Goal: Information Seeking & Learning: Find specific page/section

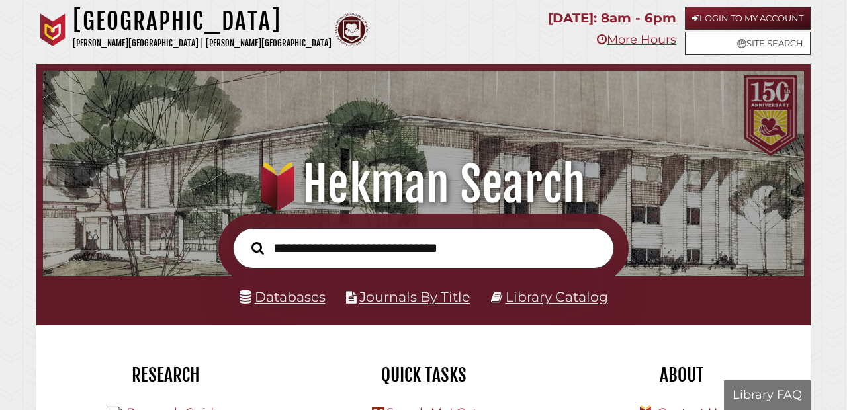
scroll to position [251, 754]
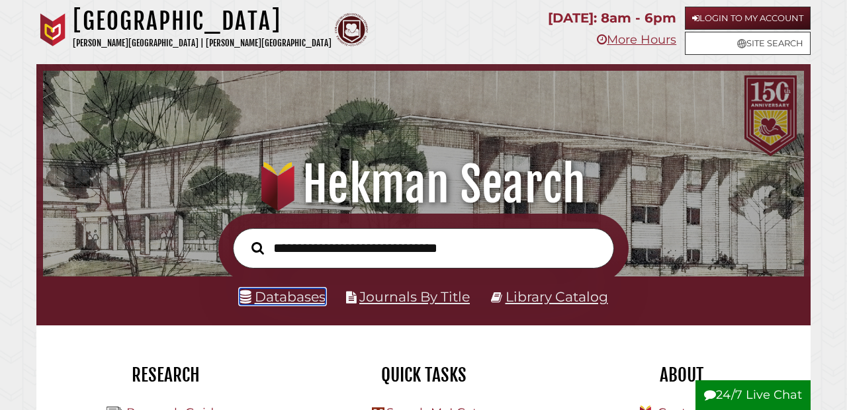
click at [285, 294] on link "Databases" at bounding box center [283, 297] width 86 height 17
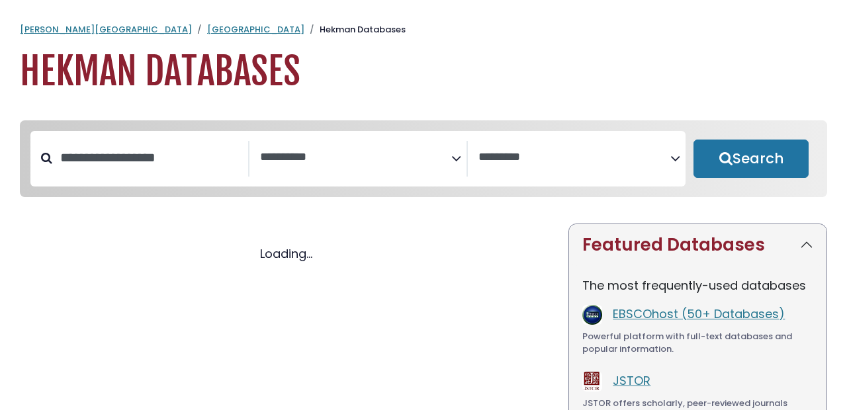
select select "Database Subject Filter"
select select "Database Vendors Filter"
select select "Database Subject Filter"
select select "Database Vendors Filter"
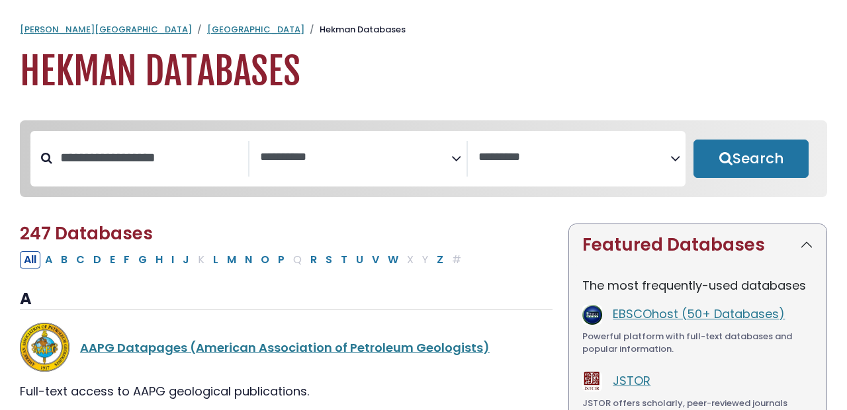
scroll to position [33, 0]
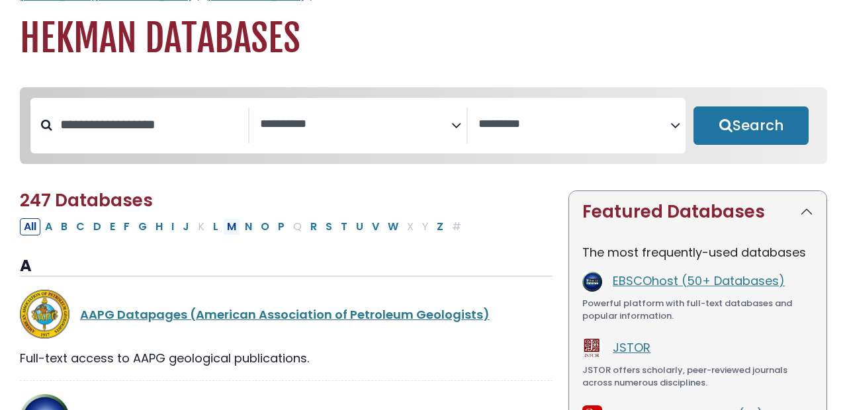
click at [228, 224] on button "M" at bounding box center [231, 226] width 17 height 17
select select "Database Subject Filter"
select select "Database Vendors Filter"
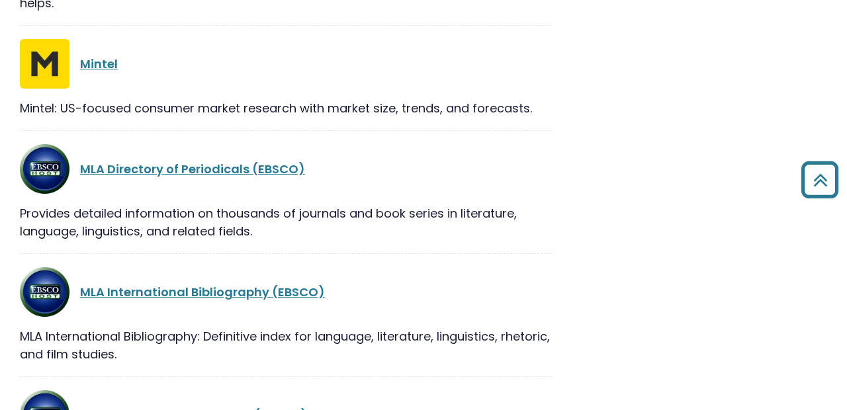
scroll to position [1251, 0]
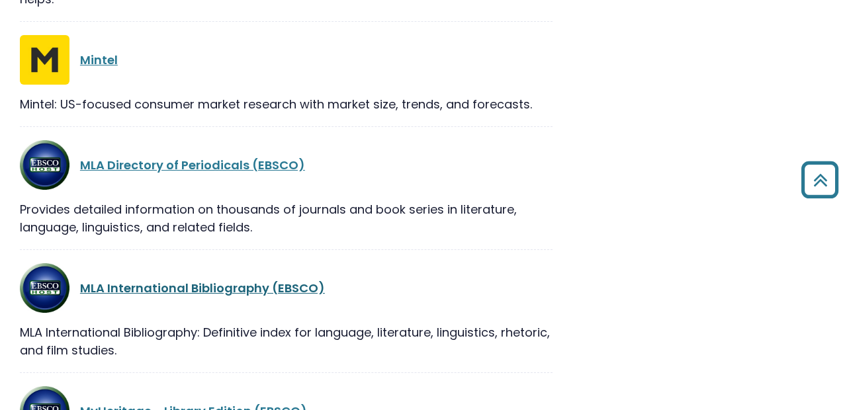
click at [159, 294] on link "MLA International Bibliography (EBSCO)" at bounding box center [202, 288] width 245 height 17
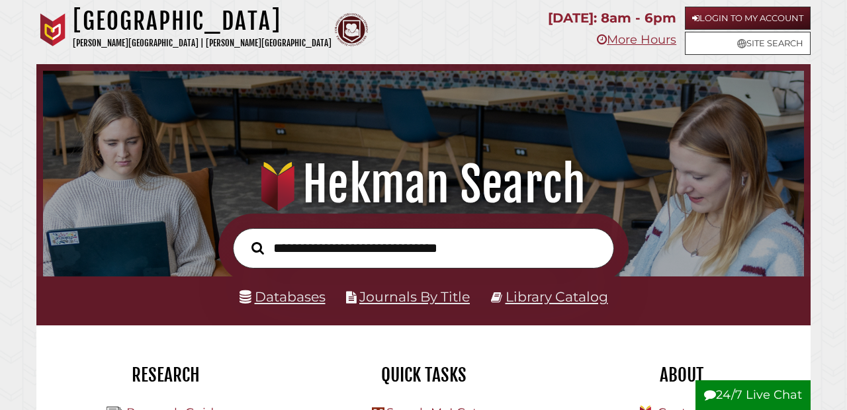
scroll to position [251, 754]
click at [256, 294] on link "Databases" at bounding box center [283, 297] width 86 height 17
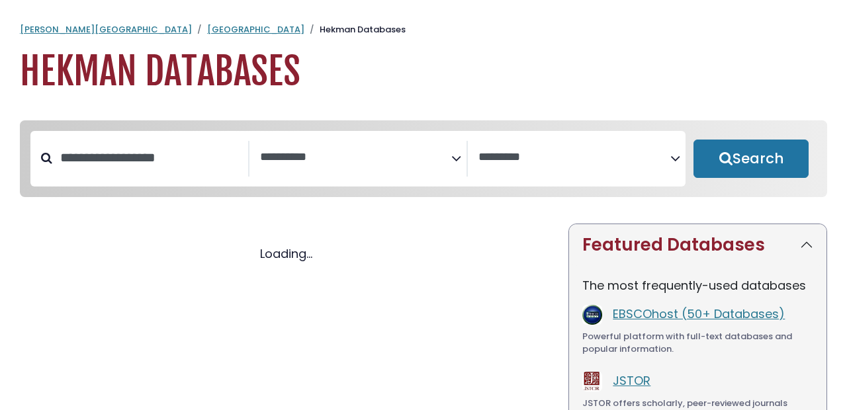
select select "Database Subject Filter"
select select "Database Vendors Filter"
select select "Database Subject Filter"
select select "Database Vendors Filter"
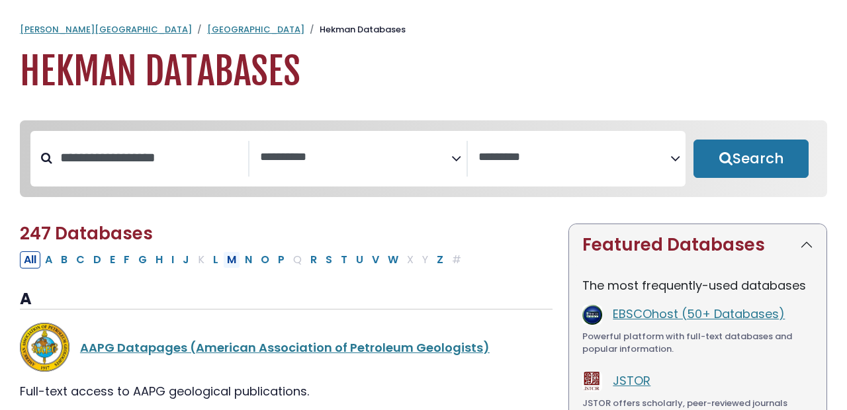
click at [232, 263] on button "M" at bounding box center [231, 259] width 17 height 17
select select "Database Subject Filter"
select select "Database Vendors Filter"
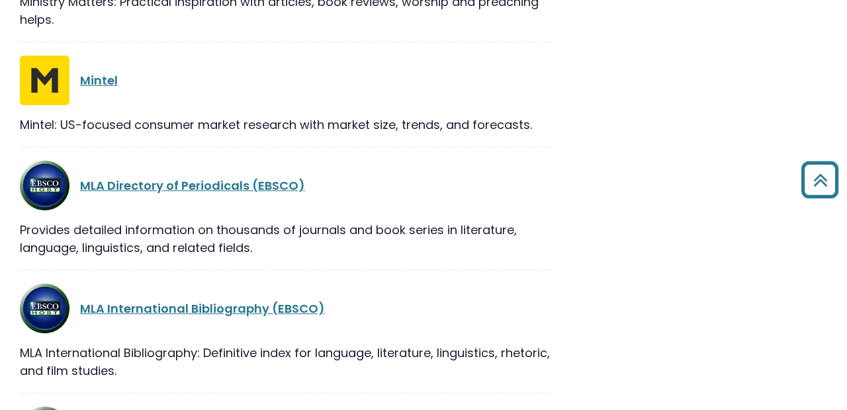
scroll to position [1293, 0]
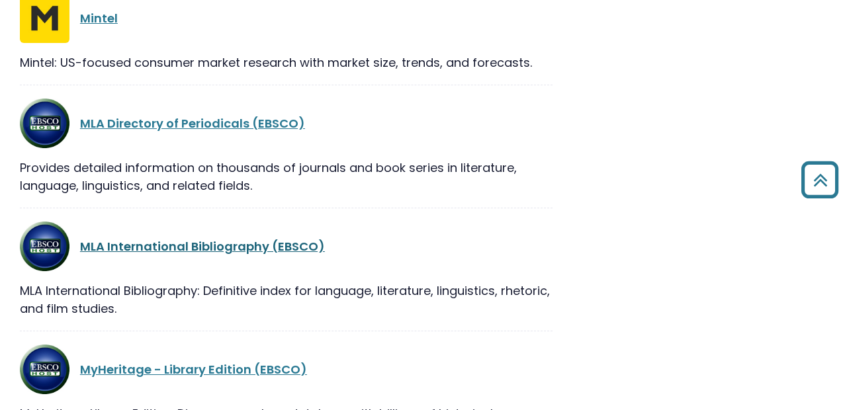
click at [189, 251] on link "MLA International Bibliography (EBSCO)" at bounding box center [202, 246] width 245 height 17
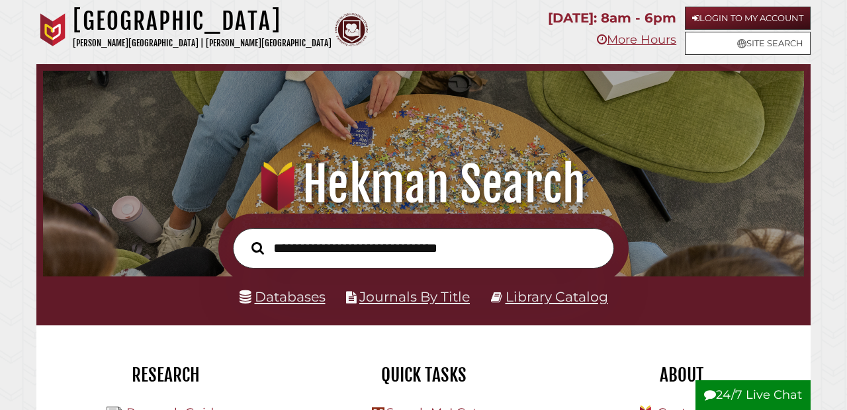
scroll to position [251, 754]
click at [295, 300] on link "Databases" at bounding box center [283, 297] width 86 height 17
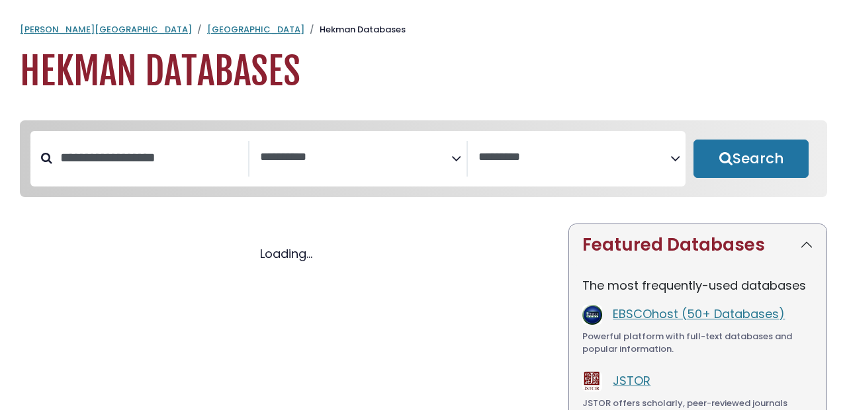
select select "Database Subject Filter"
select select "Database Vendors Filter"
select select "Database Subject Filter"
select select "Database Vendors Filter"
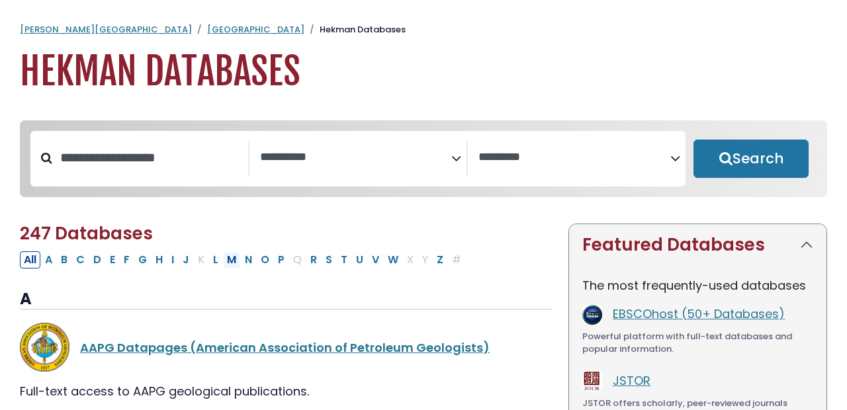
click at [236, 264] on button "M" at bounding box center [231, 259] width 17 height 17
select select "Database Subject Filter"
select select "Database Vendors Filter"
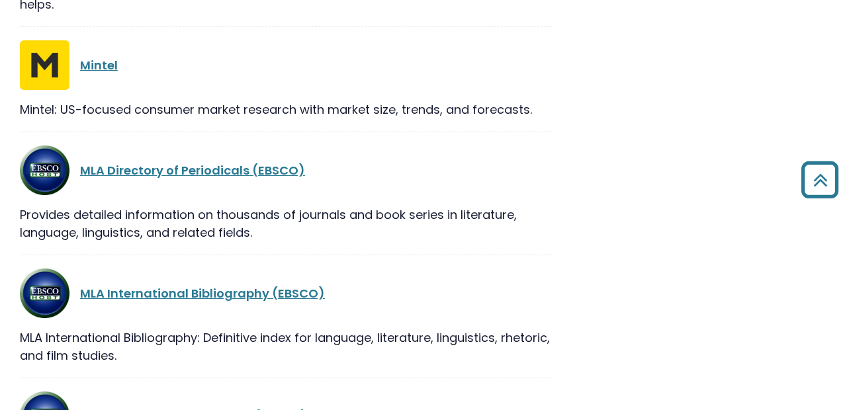
scroll to position [1247, 0]
click at [181, 290] on link "MLA International Bibliography (EBSCO)" at bounding box center [202, 293] width 245 height 17
